Goal: Find specific page/section: Find specific page/section

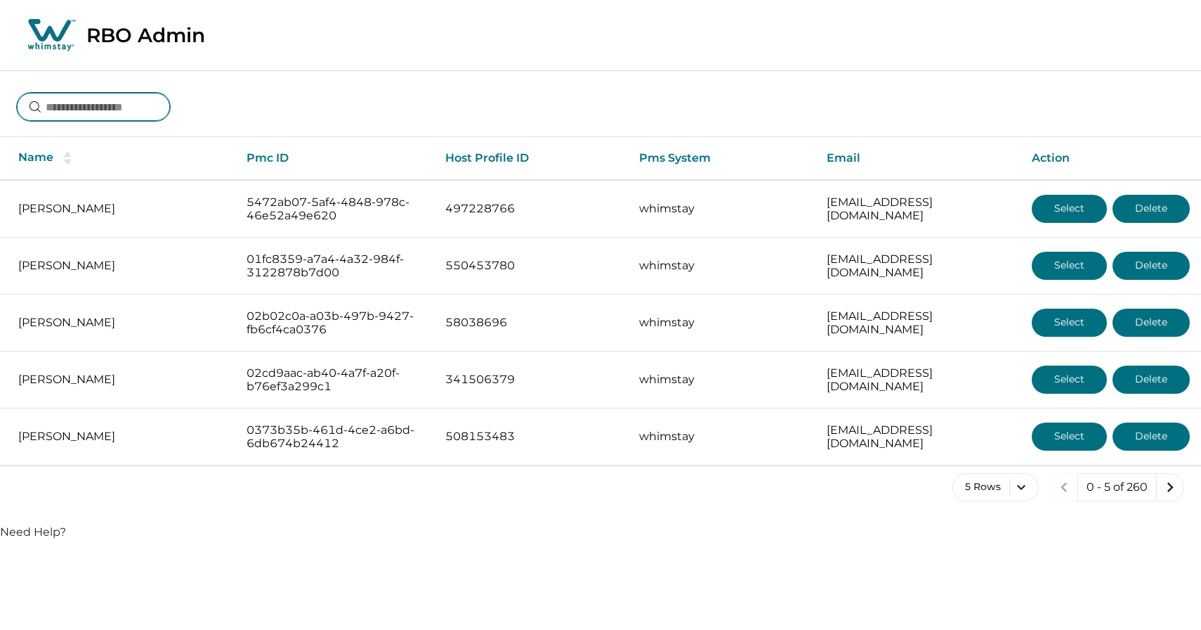
click at [122, 105] on input at bounding box center [93, 107] width 153 height 28
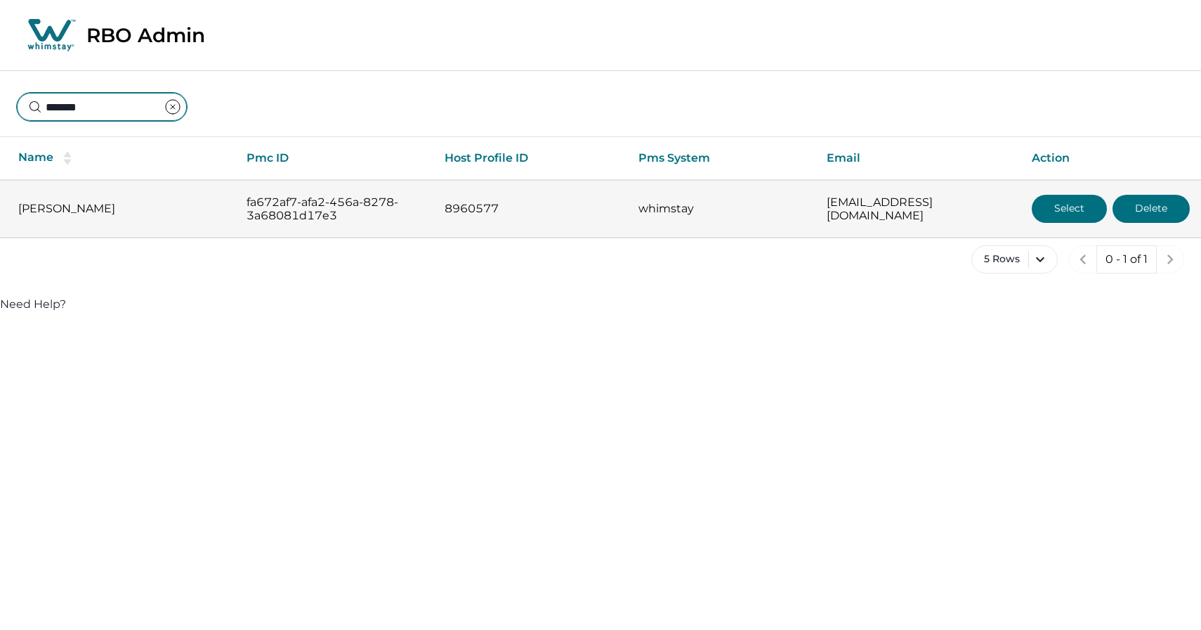
type input "*******"
click at [1078, 212] on button "Select" at bounding box center [1069, 209] width 75 height 28
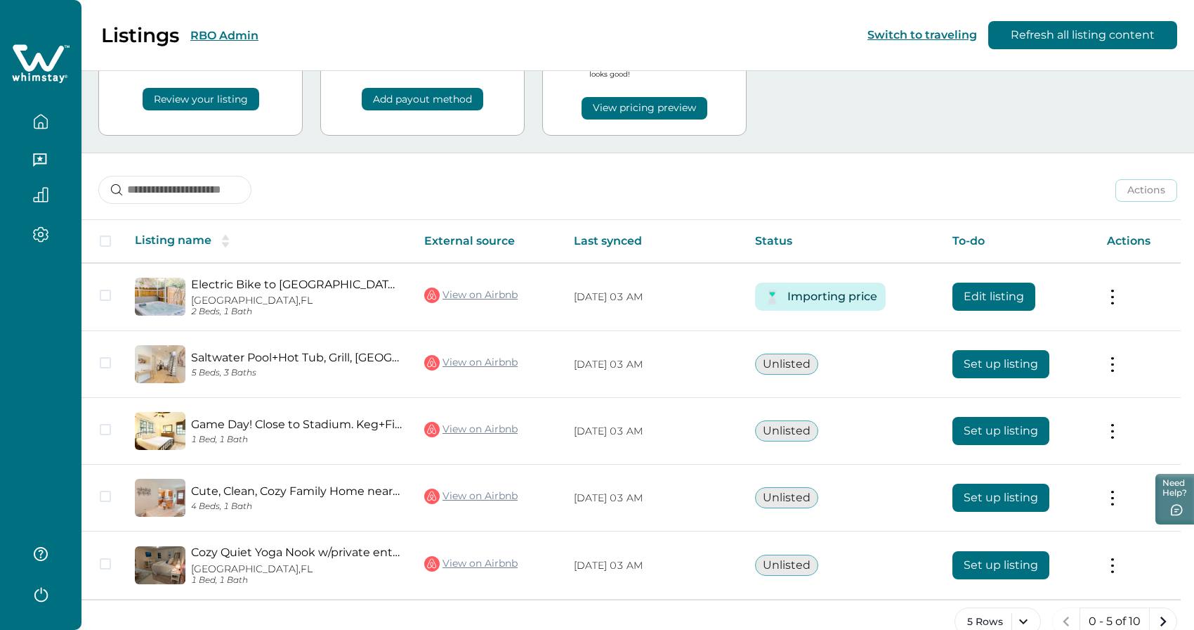
scroll to position [116, 0]
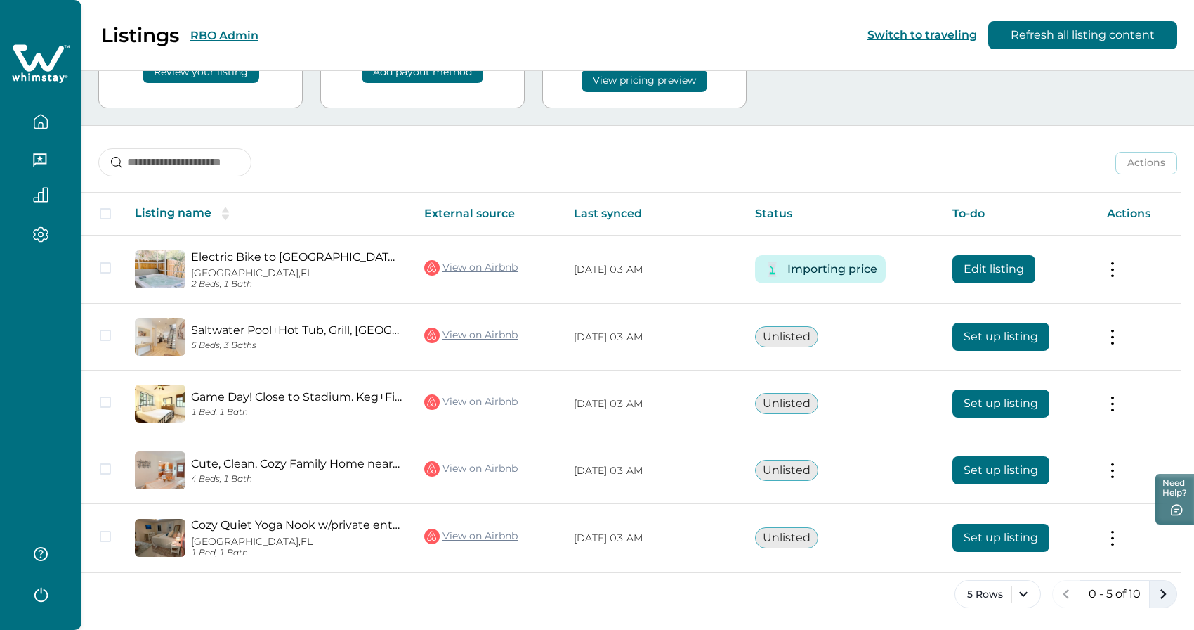
click at [1161, 582] on button "next page" at bounding box center [1163, 594] width 28 height 28
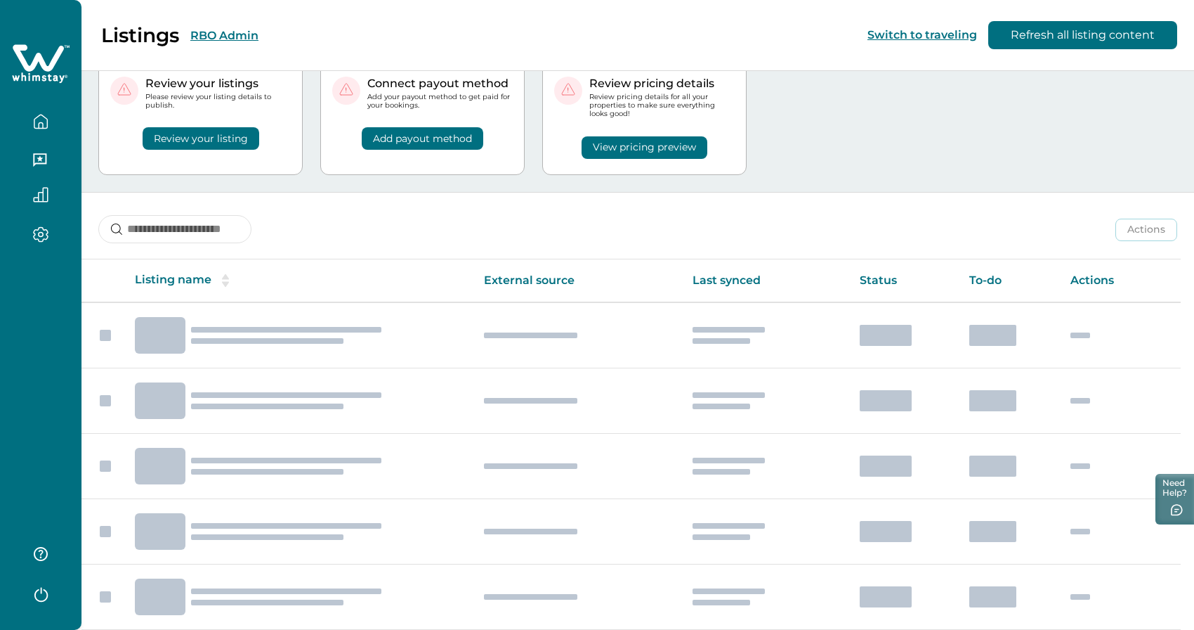
scroll to position [116, 0]
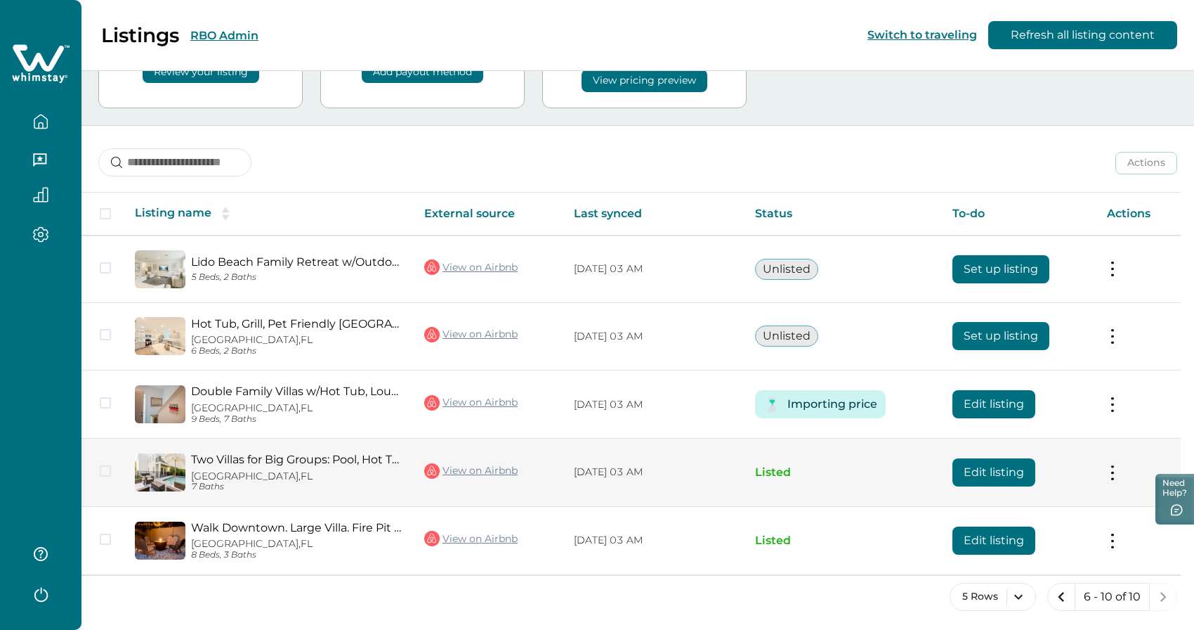
click at [148, 483] on img at bounding box center [160, 472] width 51 height 38
click at [148, 472] on img at bounding box center [160, 472] width 51 height 38
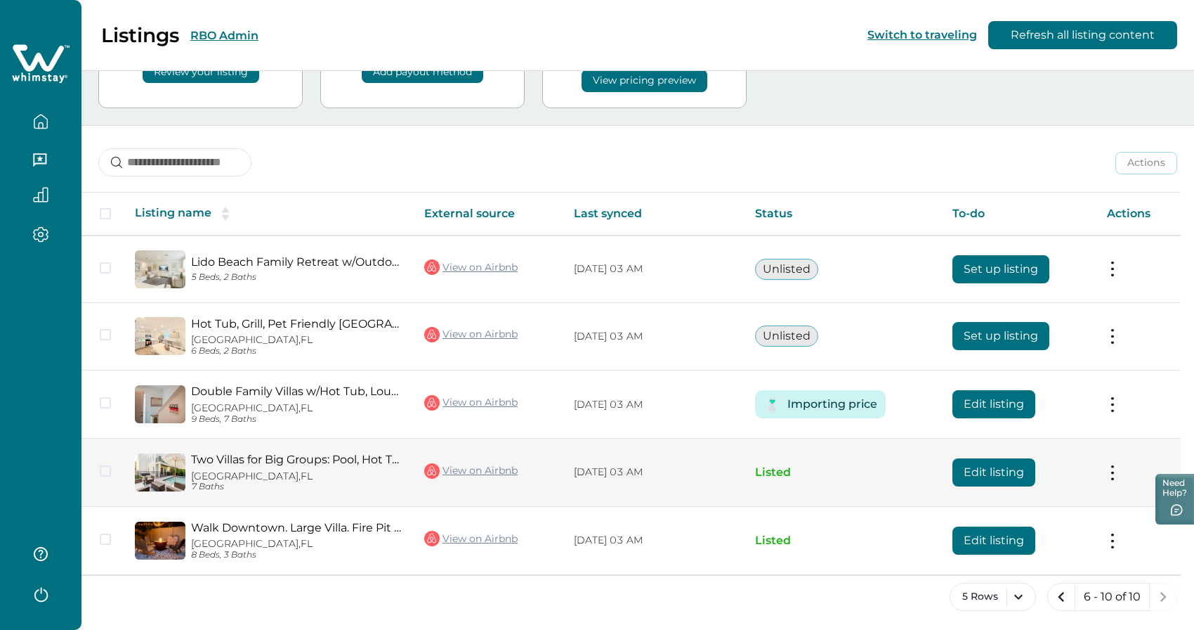
click at [148, 472] on img at bounding box center [160, 472] width 51 height 38
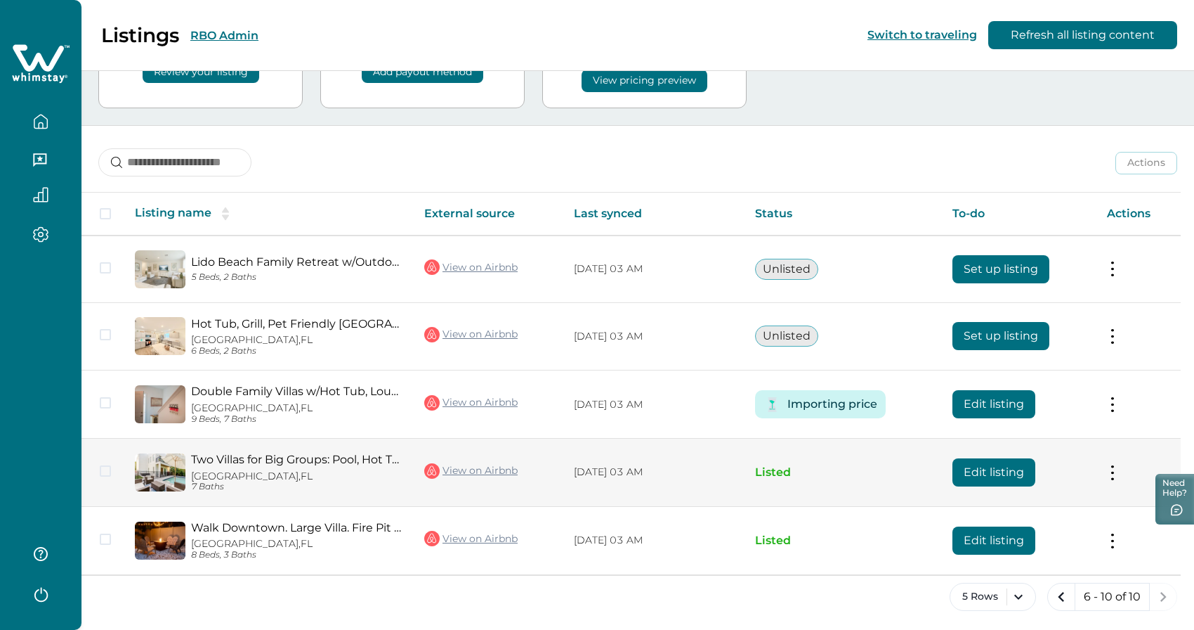
click at [236, 452] on link "Two Villas for Big Groups: Pool, Hot Tub, [GEOGRAPHIC_DATA]" at bounding box center [296, 458] width 211 height 13
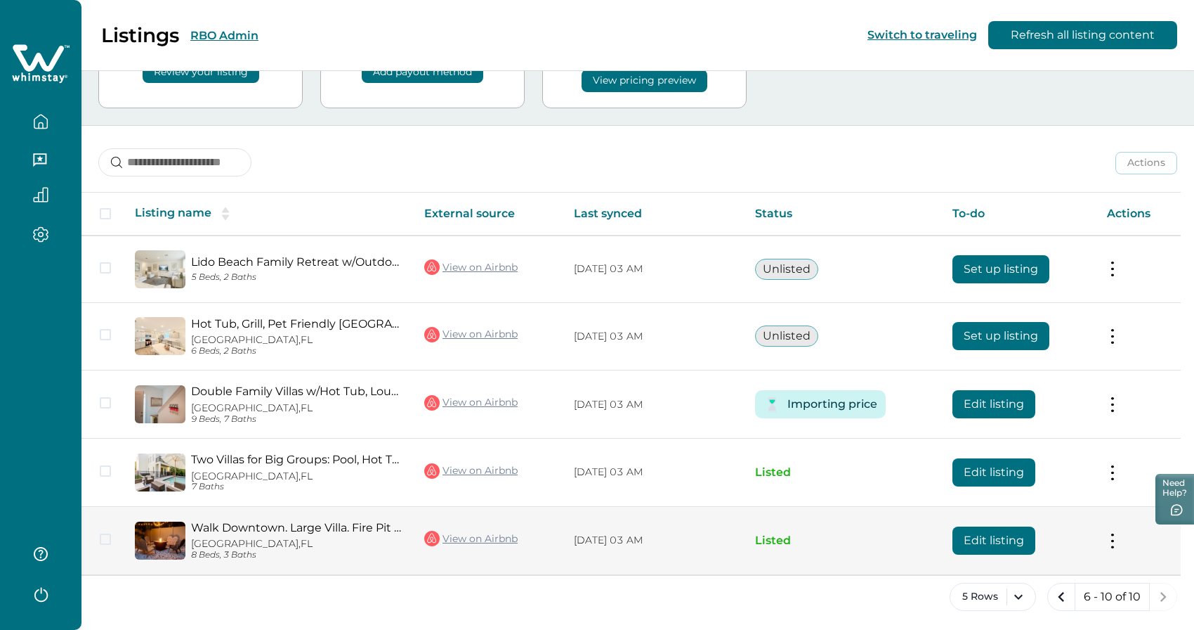
click at [242, 533] on link "Walk Downtown. Large Villa. Fire Pit + Grill" at bounding box center [296, 527] width 211 height 13
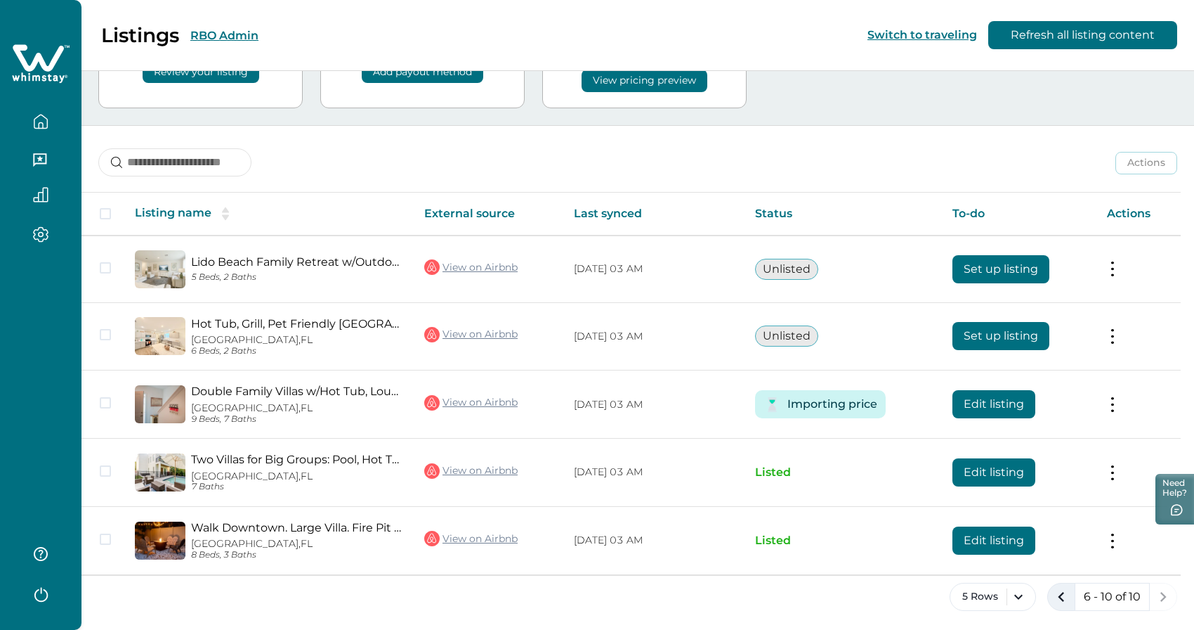
click at [1064, 599] on icon "previous page" at bounding box center [1062, 597] width 20 height 20
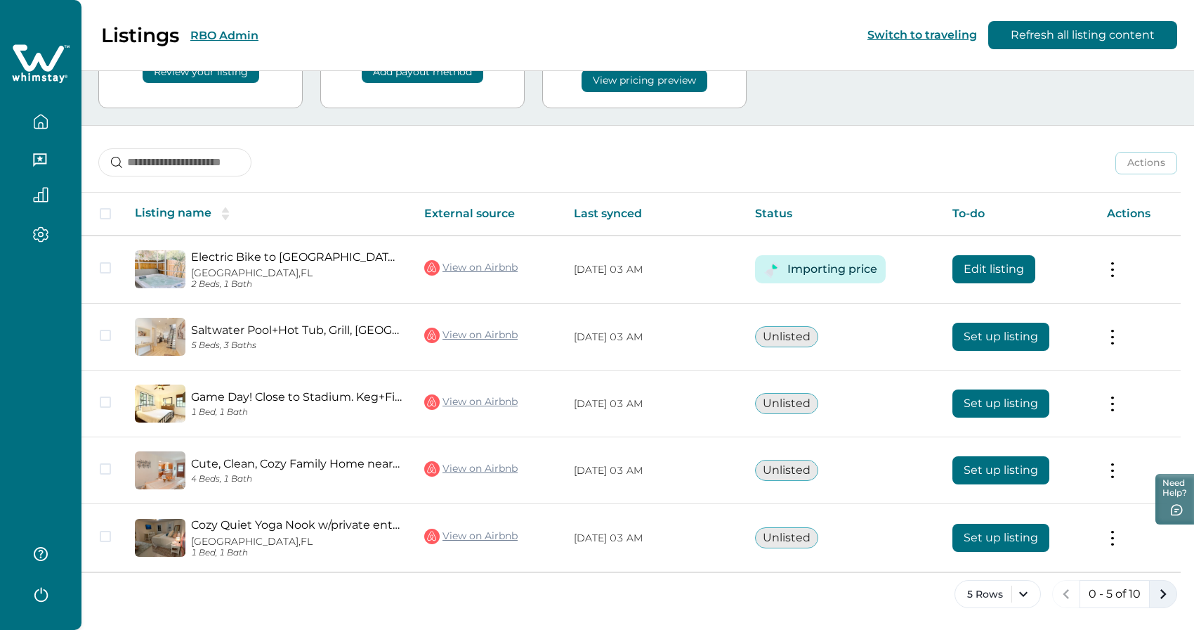
click at [1163, 592] on icon "next page" at bounding box center [1164, 594] width 20 height 20
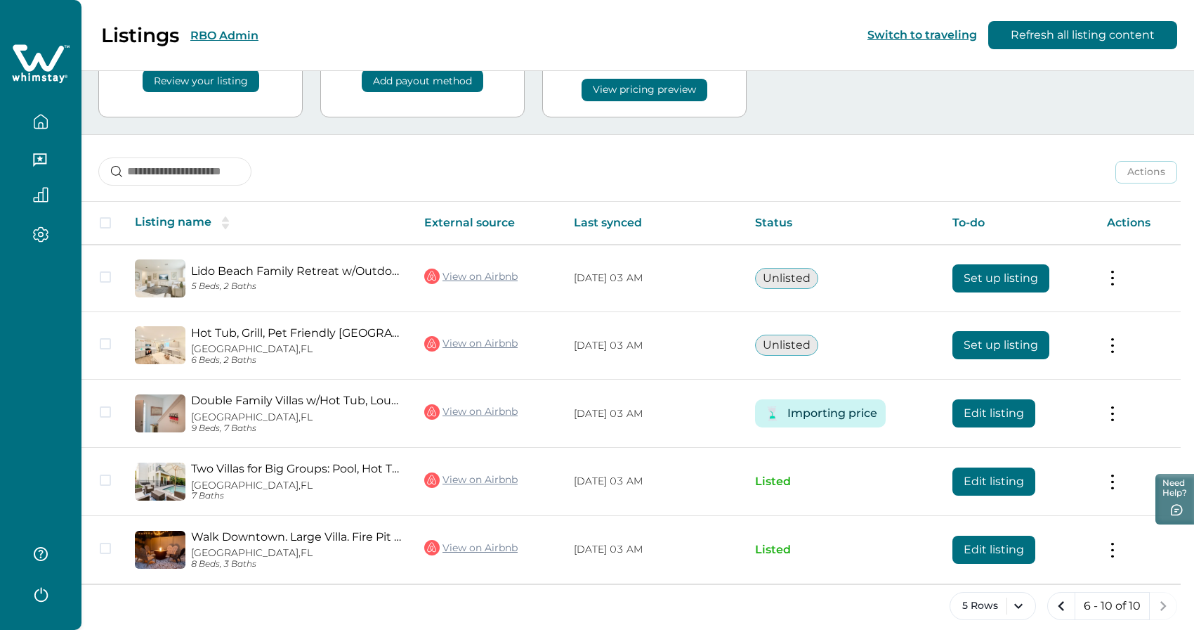
scroll to position [118, 0]
